Goal: Task Accomplishment & Management: Use online tool/utility

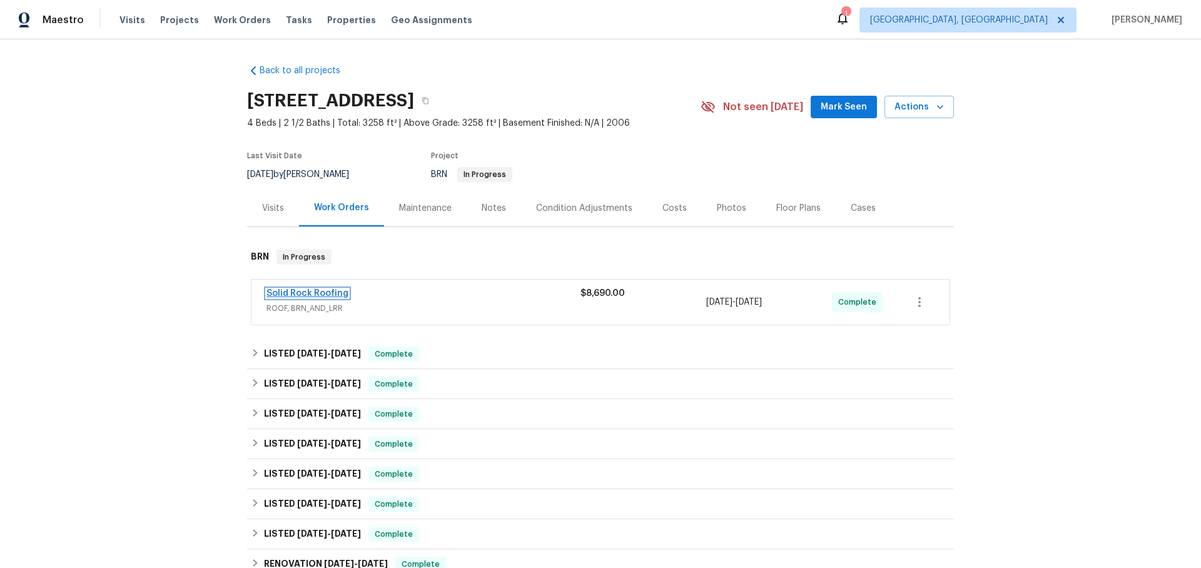
click at [312, 293] on link "Solid Rock Roofing" at bounding box center [308, 293] width 82 height 9
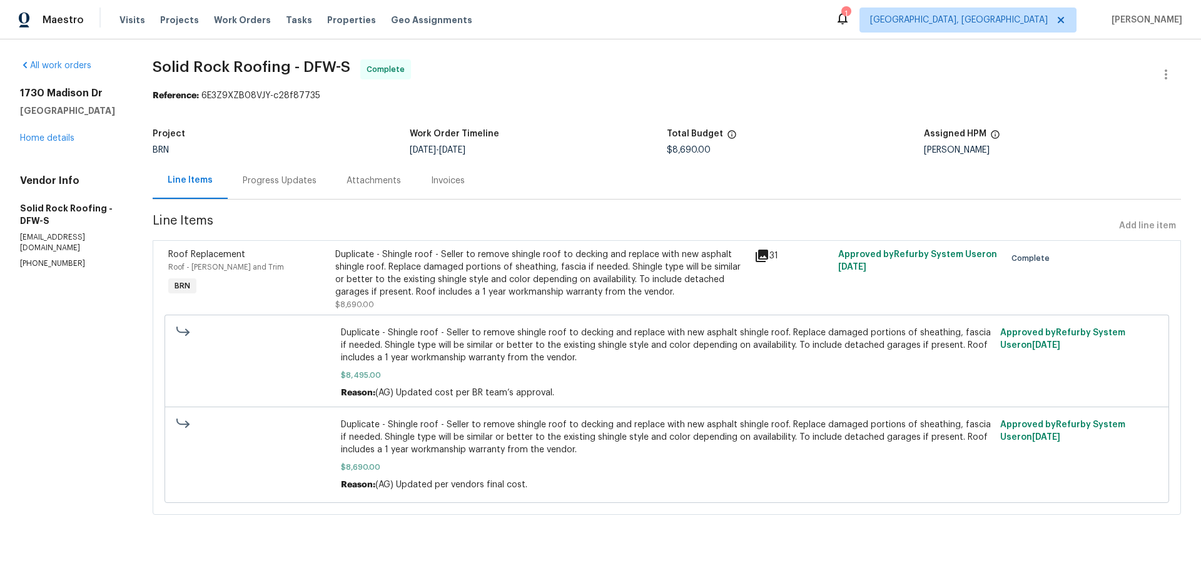
drag, startPoint x: 274, startPoint y: 176, endPoint x: 192, endPoint y: 218, distance: 92.3
click at [274, 176] on div "Progress Updates" at bounding box center [280, 181] width 74 height 13
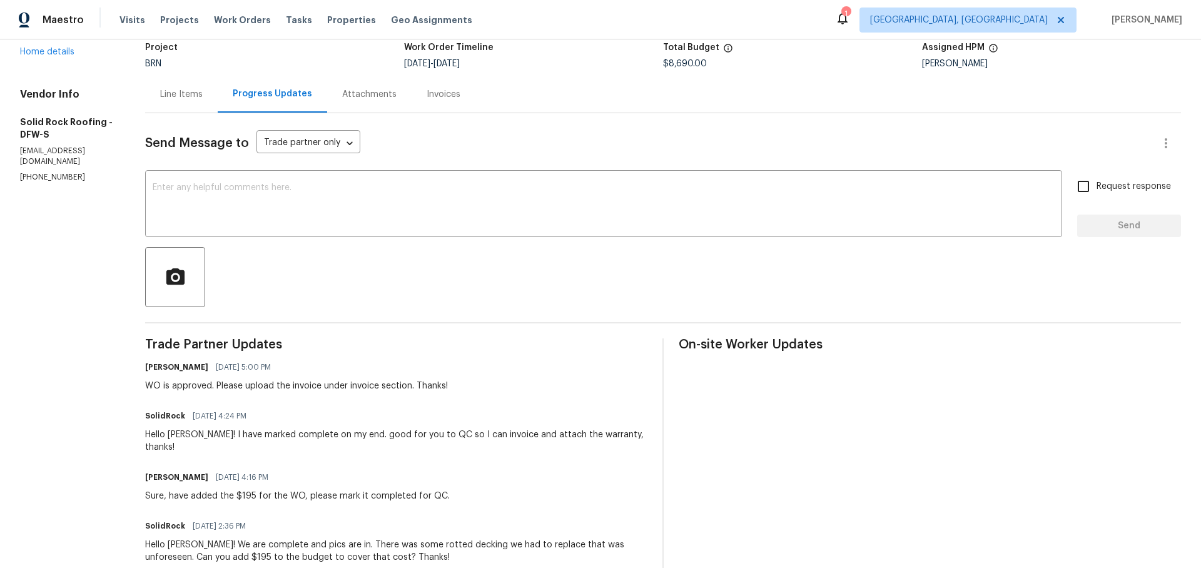
scroll to position [101, 0]
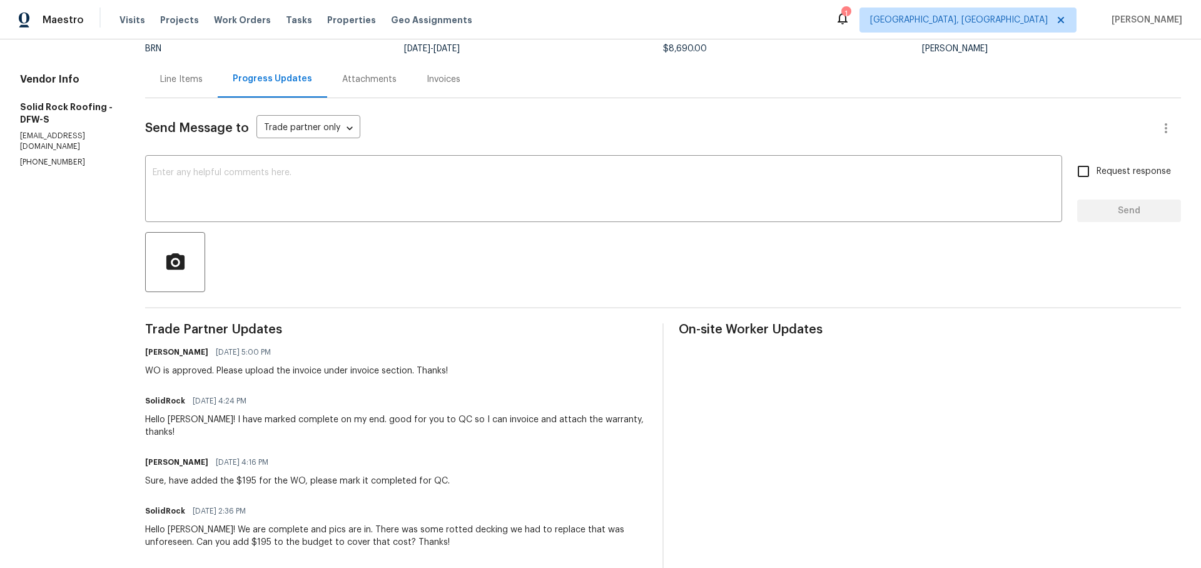
click at [175, 74] on div "Line Items" at bounding box center [181, 79] width 43 height 13
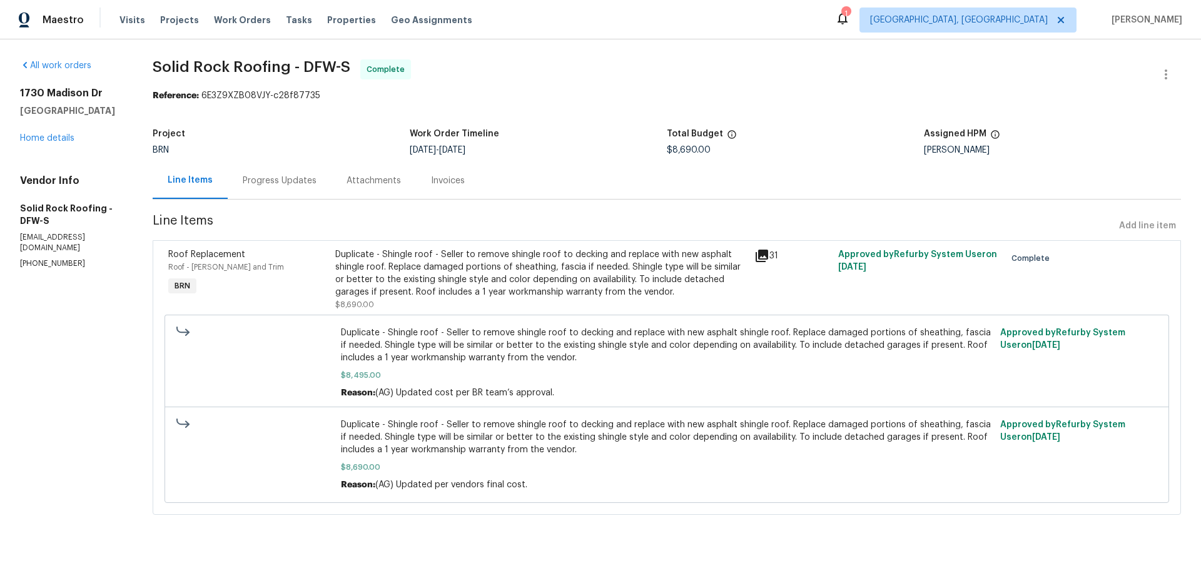
click at [448, 185] on div "Invoices" at bounding box center [448, 181] width 34 height 13
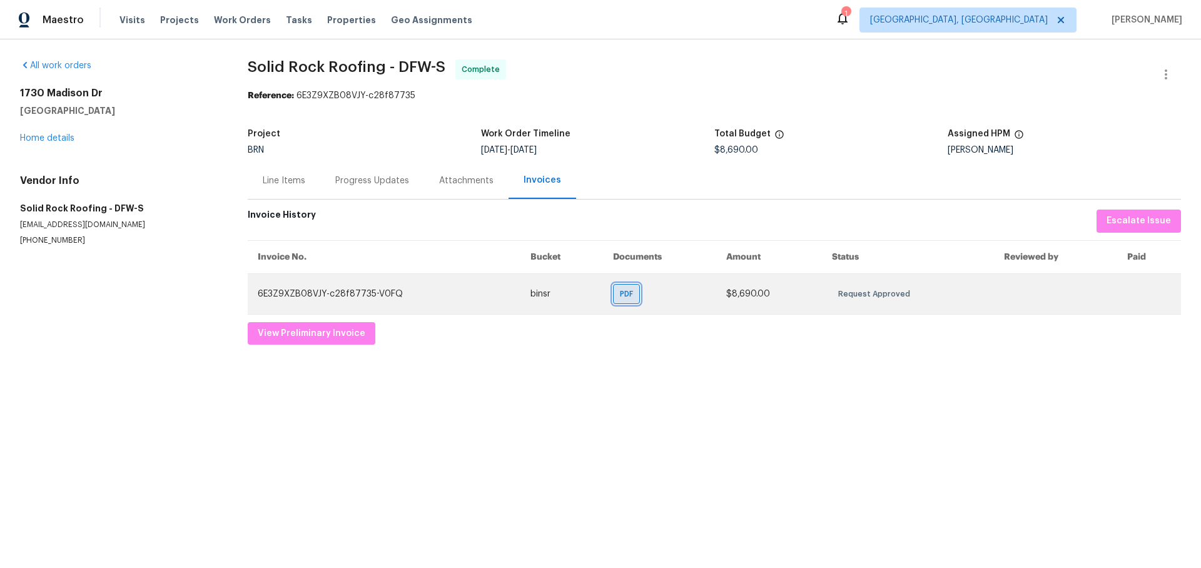
click at [615, 287] on div "PDF" at bounding box center [626, 294] width 27 height 20
